Goal: Transaction & Acquisition: Download file/media

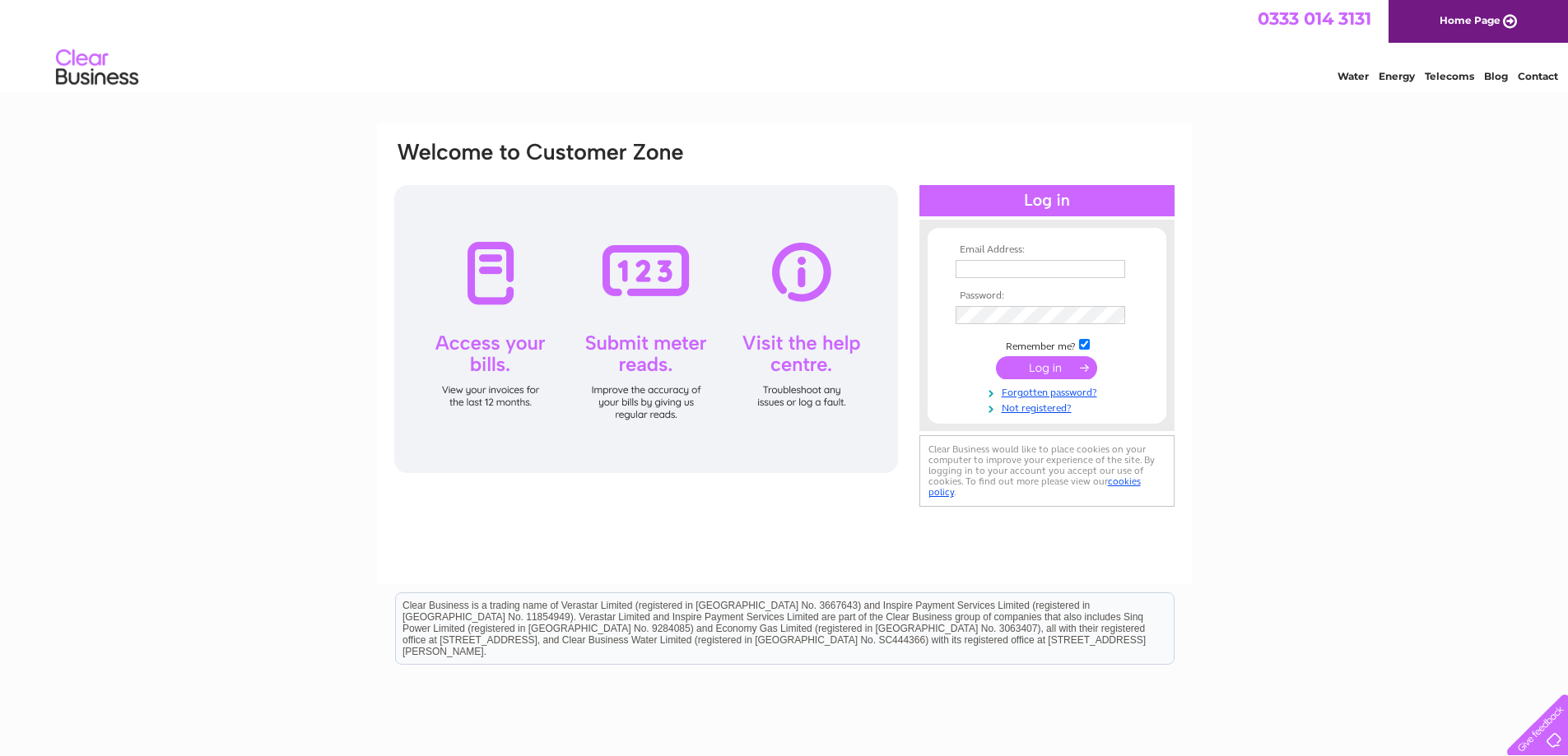
type input "[EMAIL_ADDRESS][DOMAIN_NAME]"
click at [1041, 366] on input "submit" at bounding box center [1047, 367] width 101 height 23
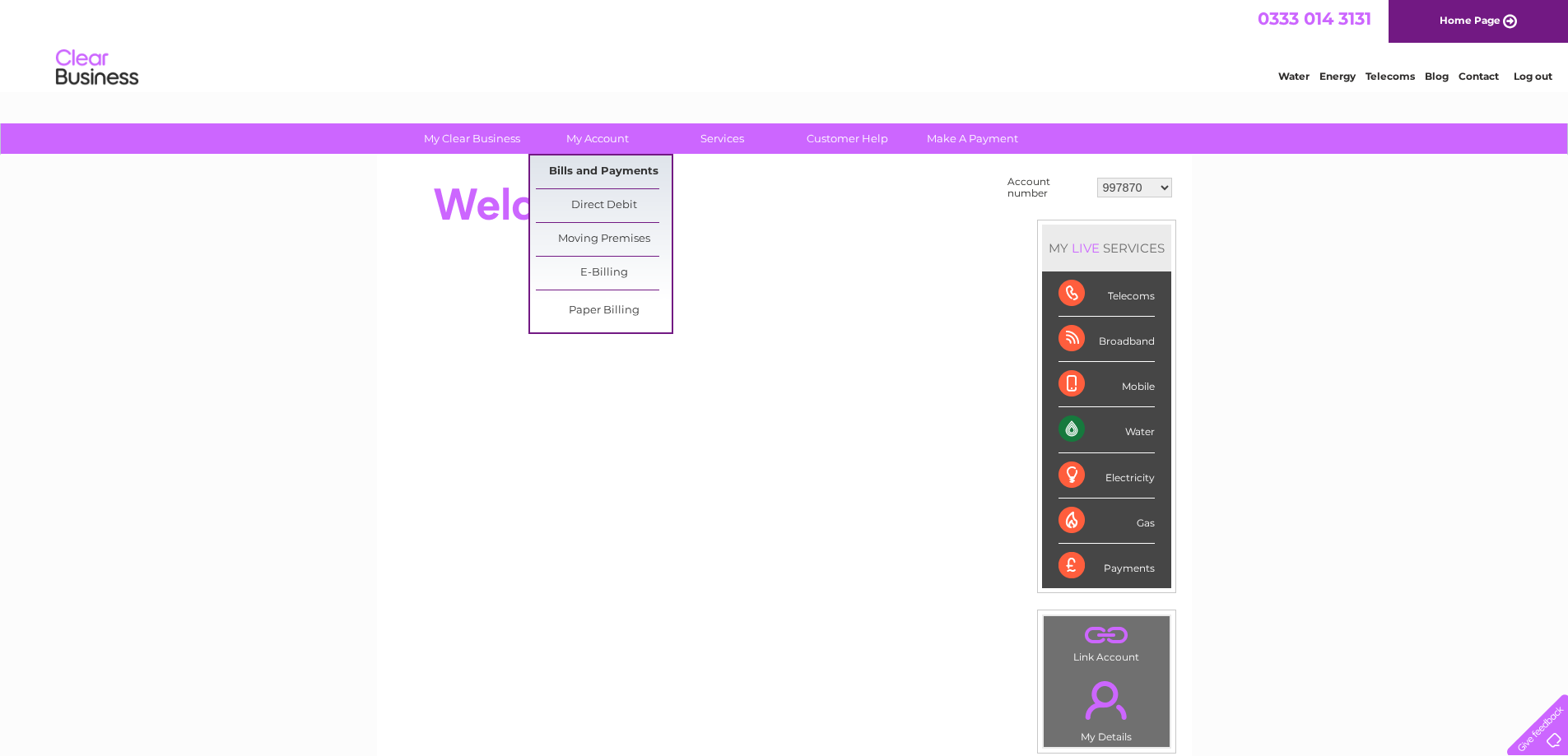
click at [609, 165] on link "Bills and Payments" at bounding box center [604, 172] width 135 height 32
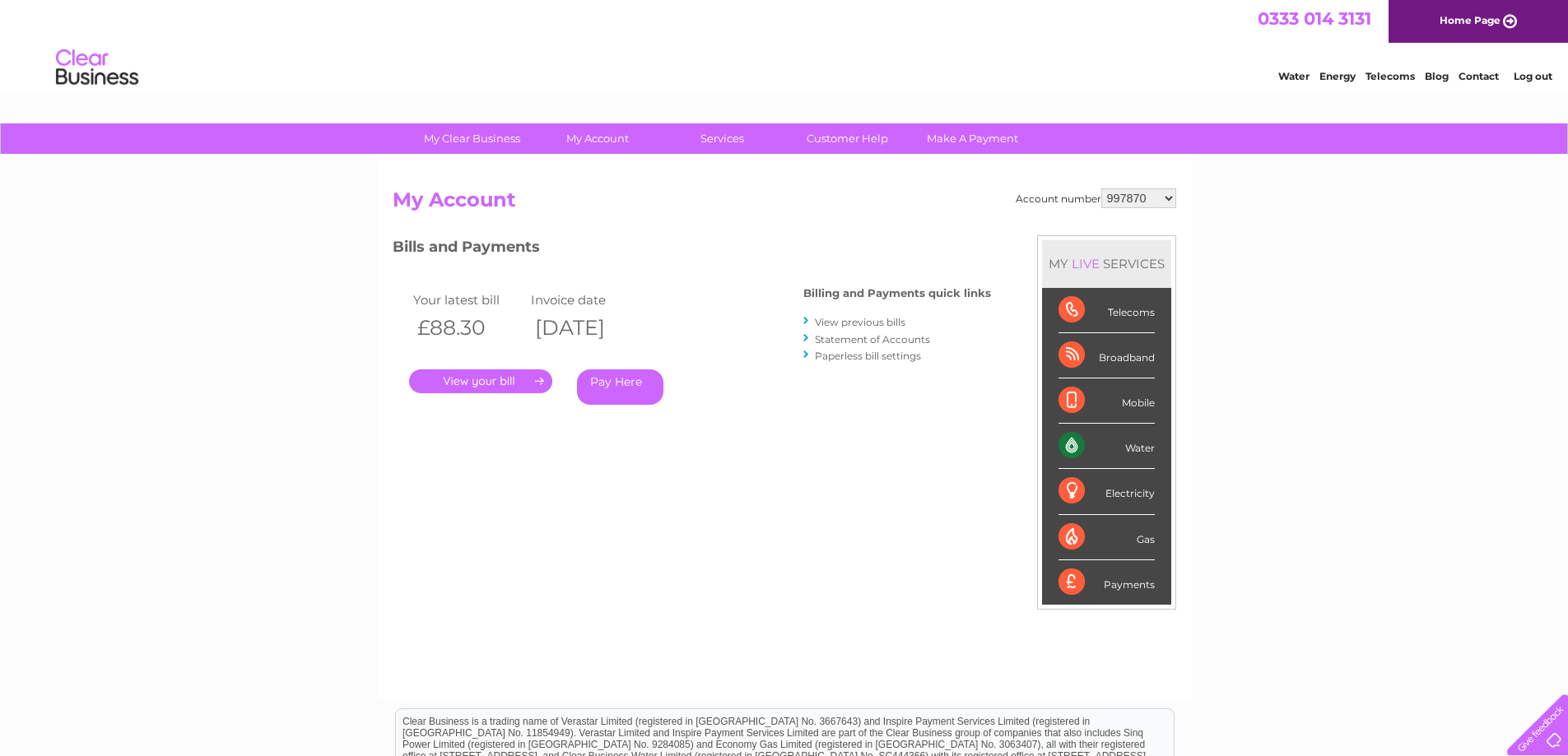
click at [504, 381] on link "." at bounding box center [481, 381] width 143 height 24
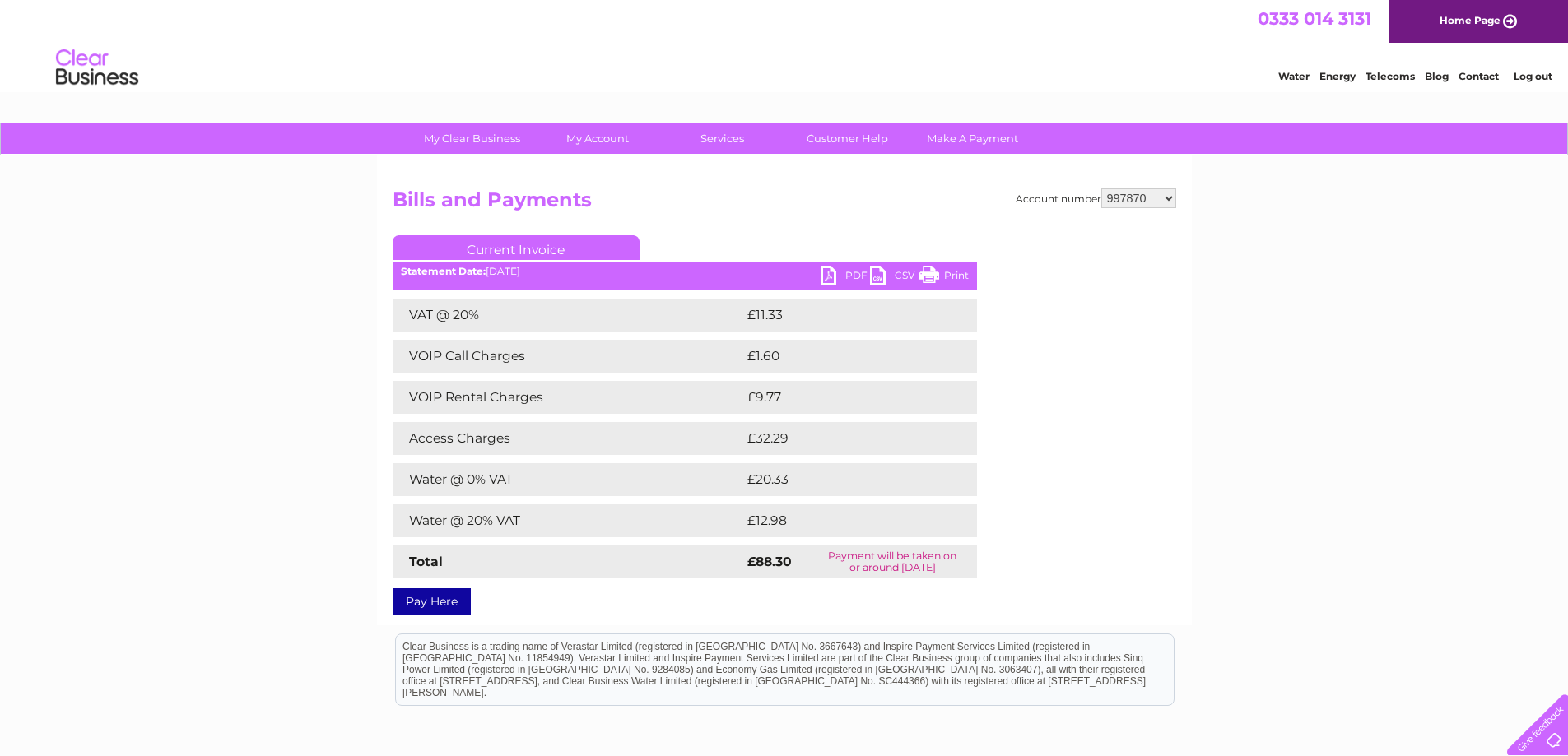
click at [827, 277] on link "PDF" at bounding box center [845, 278] width 49 height 24
drag, startPoint x: 984, startPoint y: 173, endPoint x: 982, endPoint y: 191, distance: 18.1
